Goal: Task Accomplishment & Management: Use online tool/utility

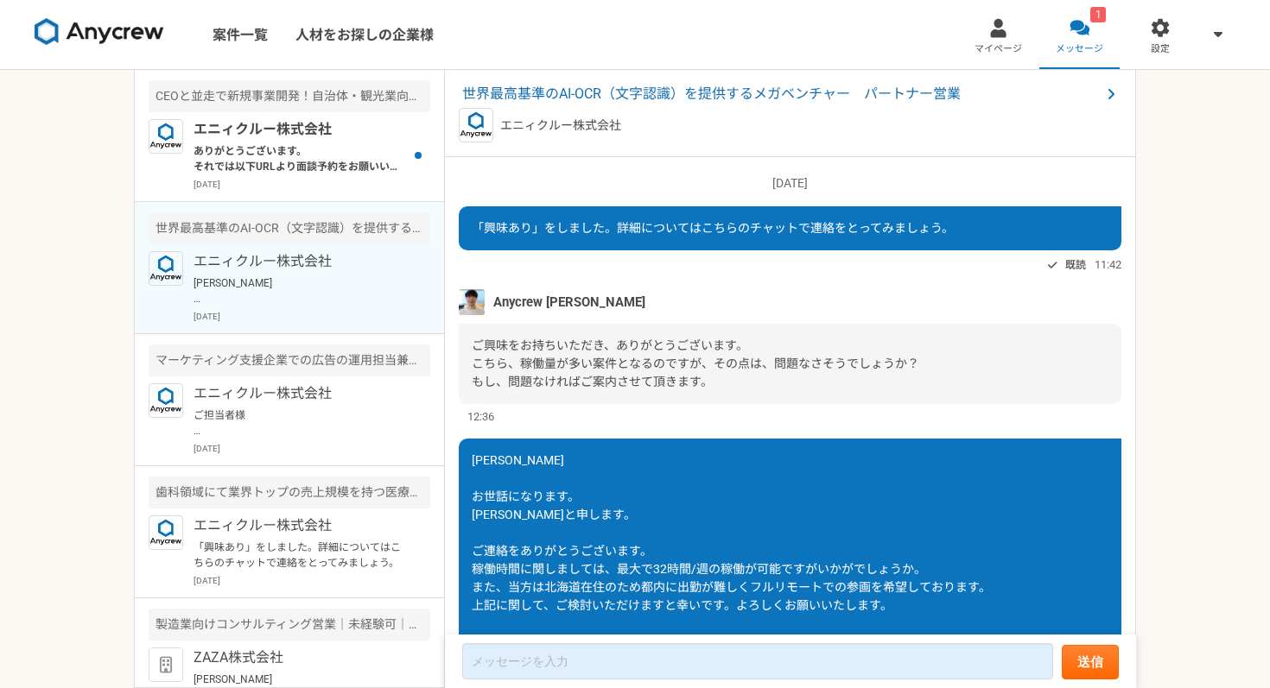
click at [368, 156] on p "ありがとうございます。 それでは以下URLより面談予約をお願いいたします。 [URL][DOMAIN_NAME][PERSON_NAME]" at bounding box center [299, 158] width 213 height 31
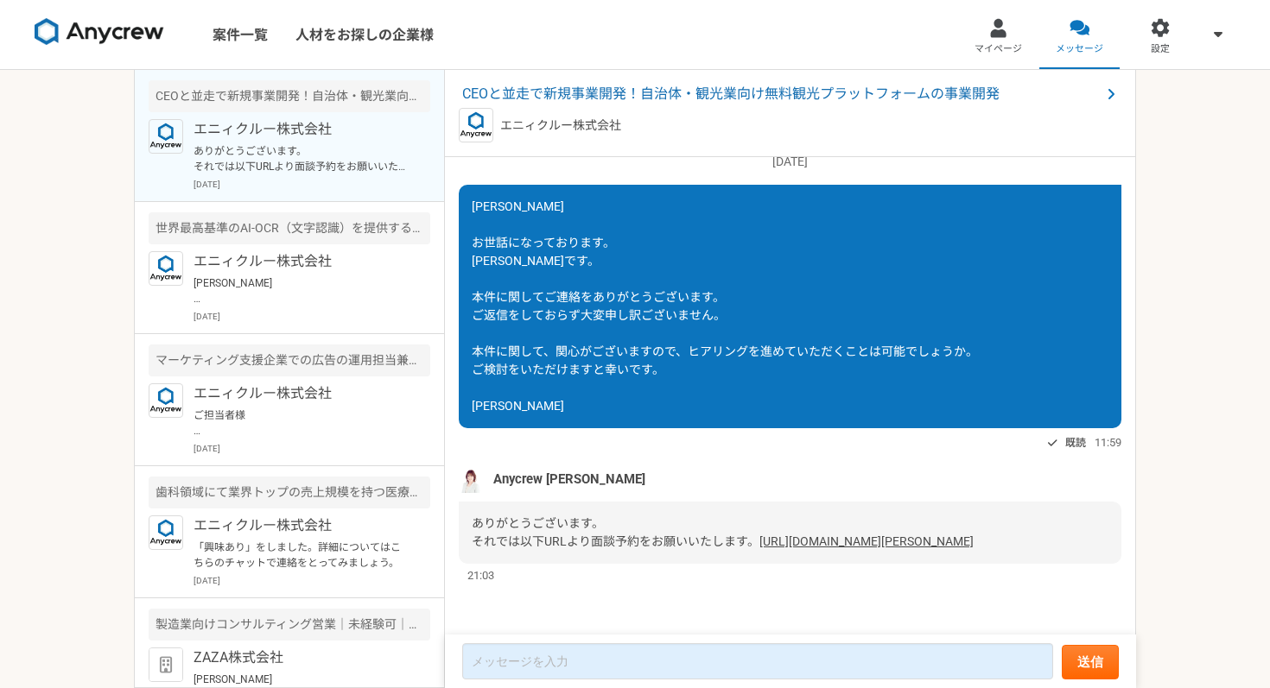
scroll to position [1423, 0]
click at [634, 98] on span "CEOと並走で新規事業開発！自治体・観光業向け無料観光プラットフォームの事業開発" at bounding box center [781, 94] width 638 height 21
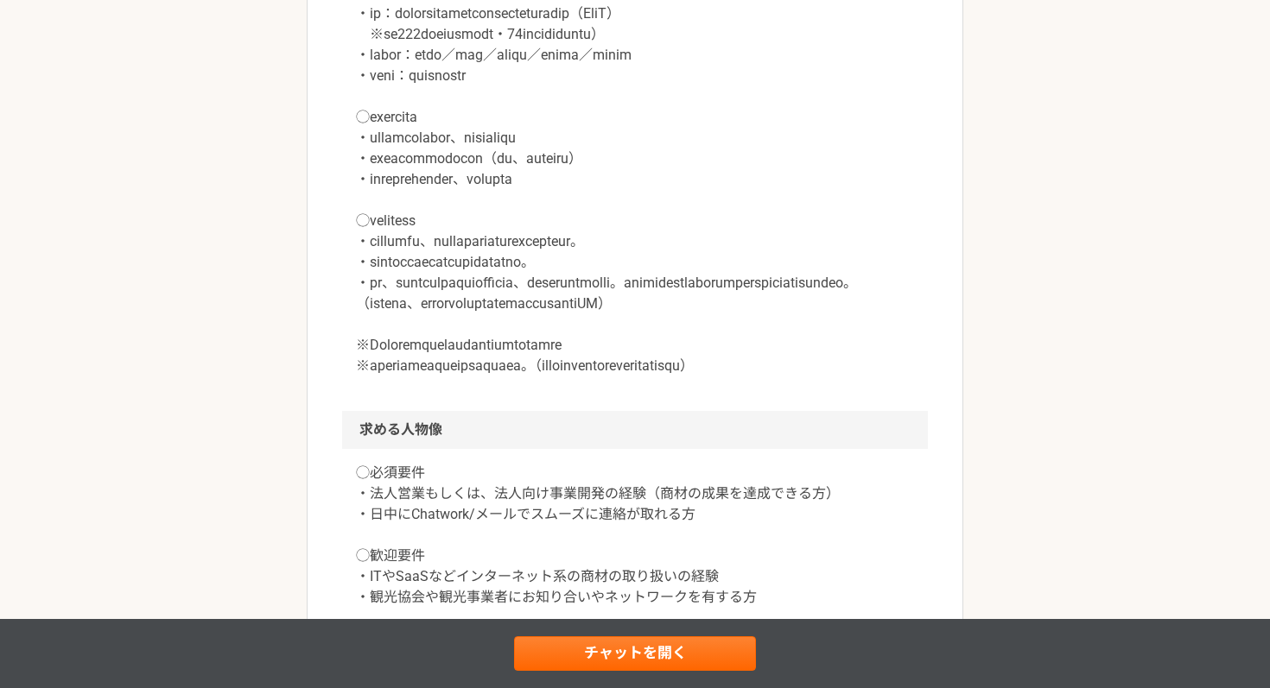
scroll to position [893, 0]
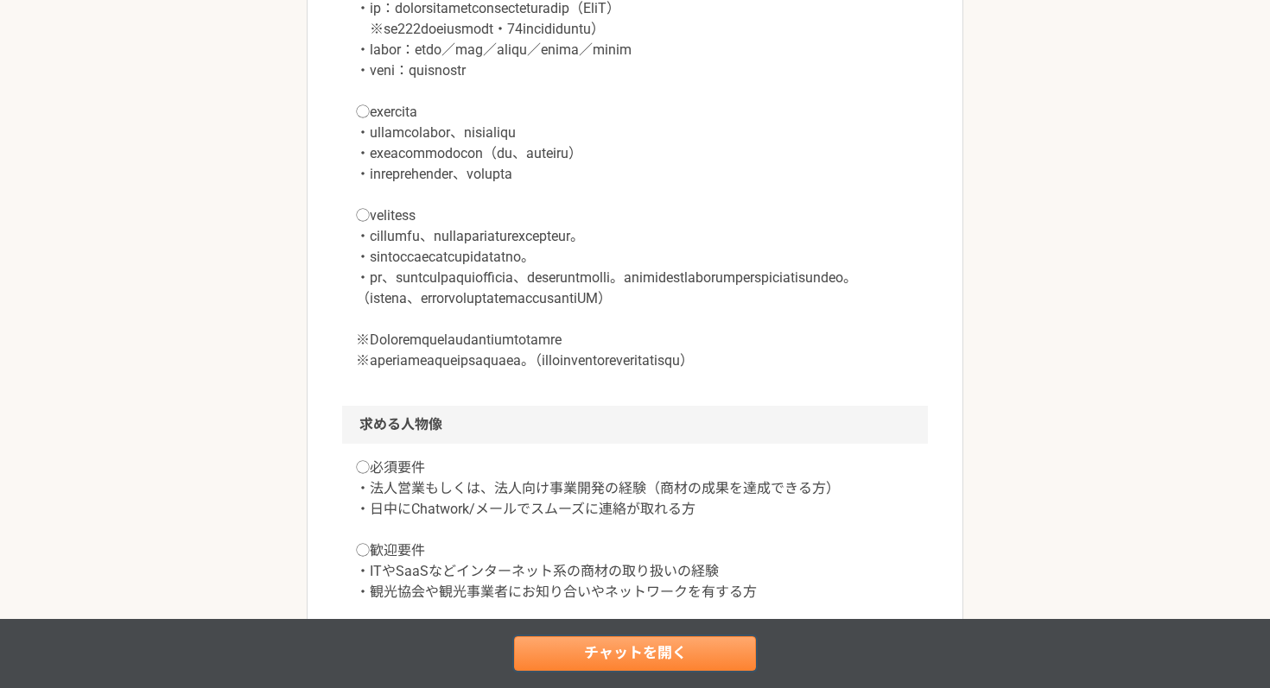
click at [616, 662] on link "チャットを開く" at bounding box center [635, 654] width 242 height 35
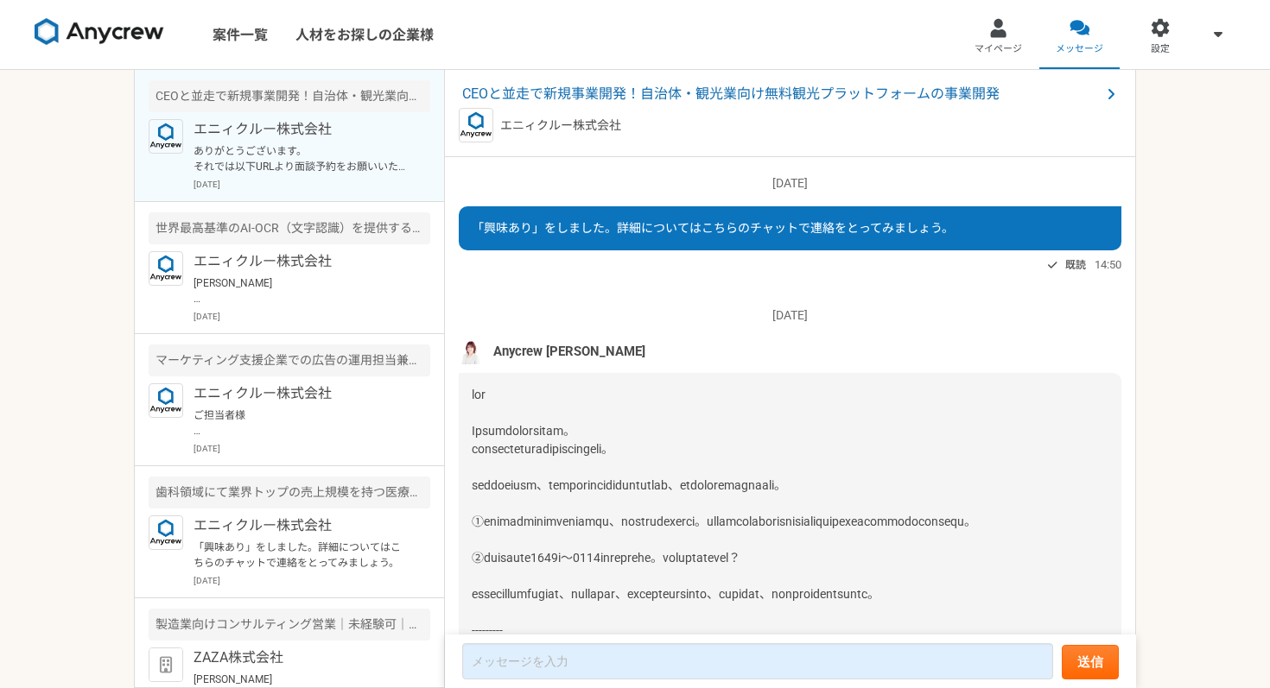
scroll to position [1427, 0]
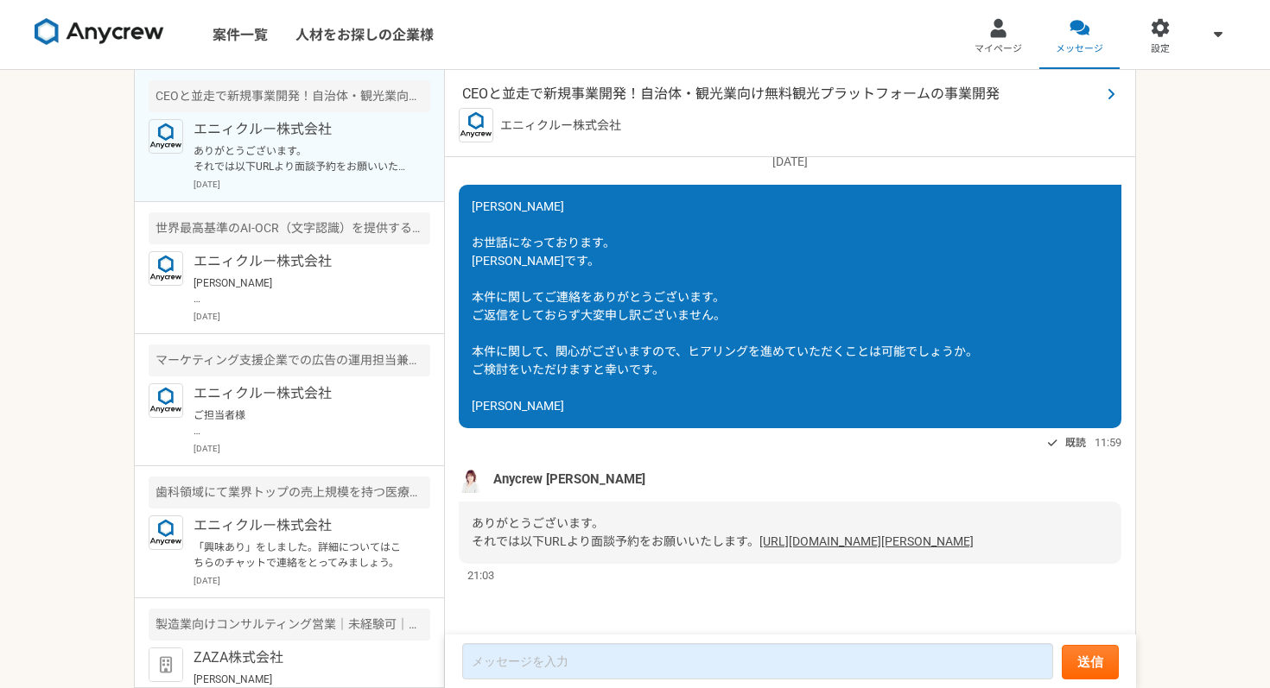
click at [601, 86] on span "CEOと並走で新規事業開発！自治体・観光業向け無料観光プラットフォームの事業開発" at bounding box center [781, 94] width 638 height 21
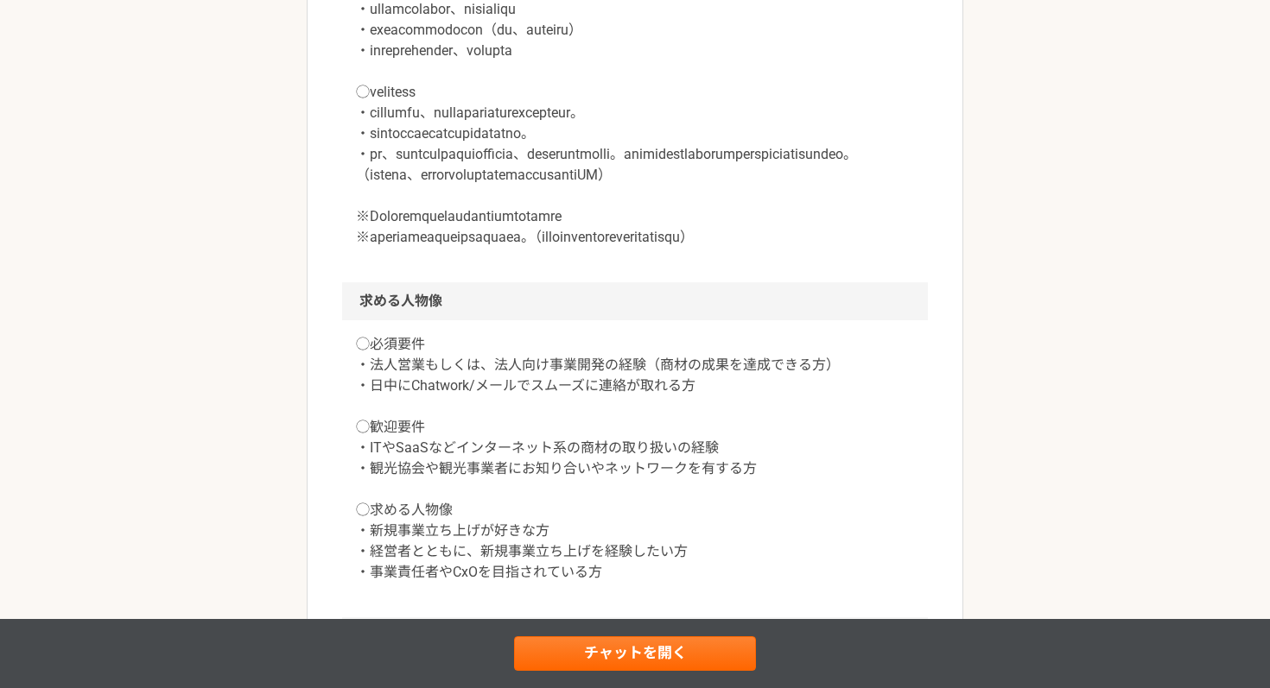
scroll to position [1942, 0]
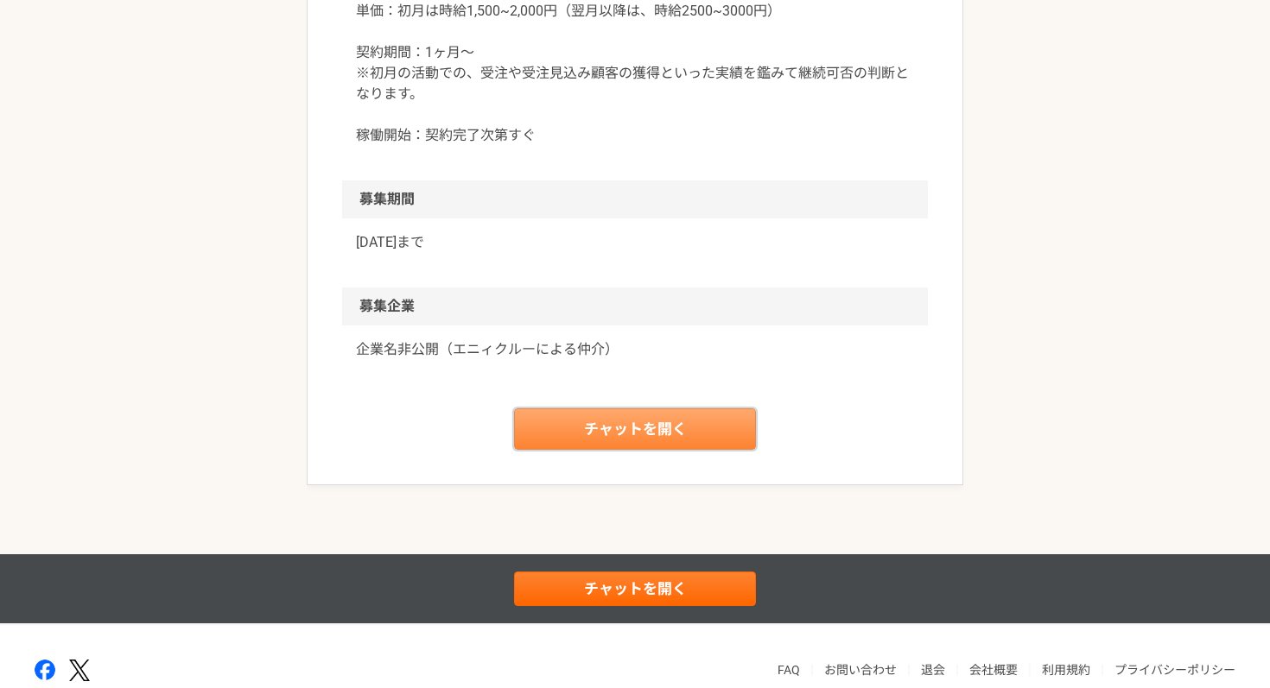
click at [605, 450] on link "チャットを開く" at bounding box center [635, 429] width 242 height 41
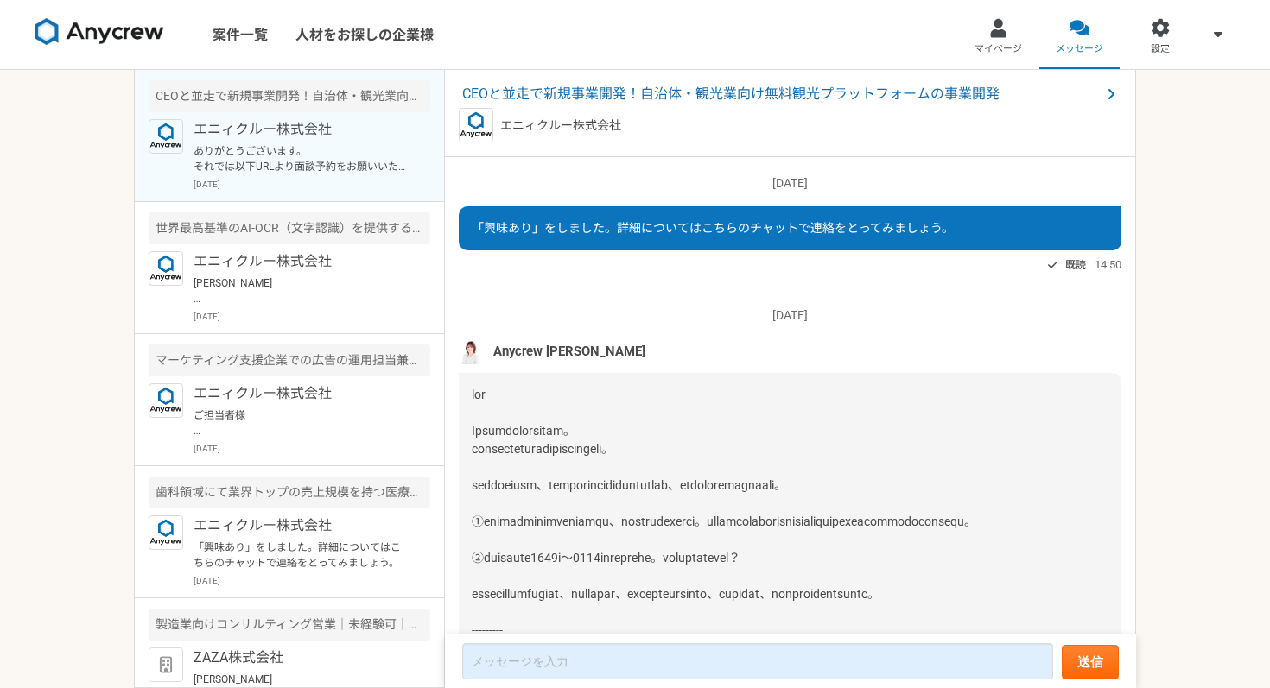
scroll to position [1427, 0]
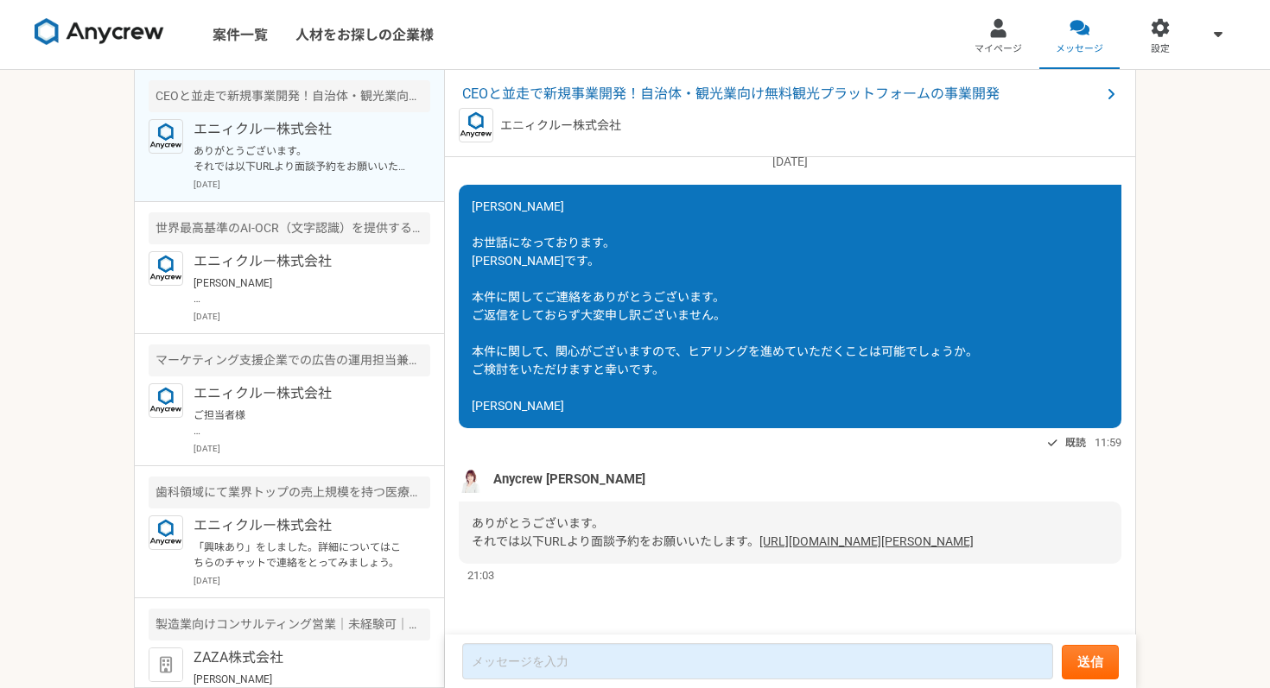
click at [759, 542] on link "[URL][DOMAIN_NAME][PERSON_NAME]" at bounding box center [866, 542] width 214 height 14
